Goal: Transaction & Acquisition: Purchase product/service

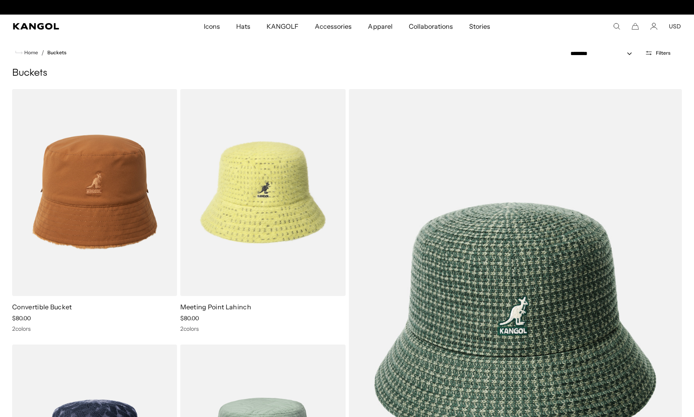
scroll to position [0, 167]
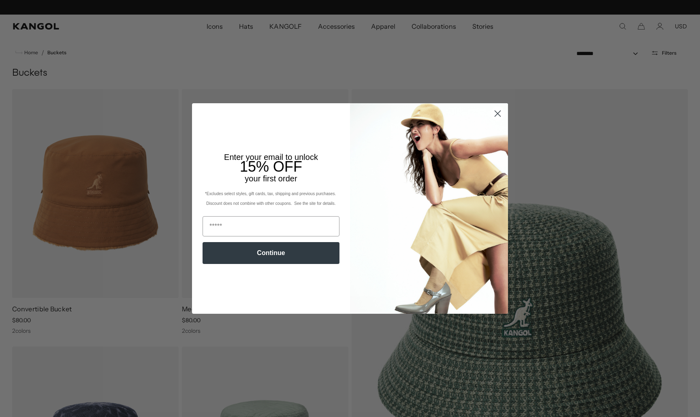
scroll to position [0, 167]
